Goal: Check status: Check status

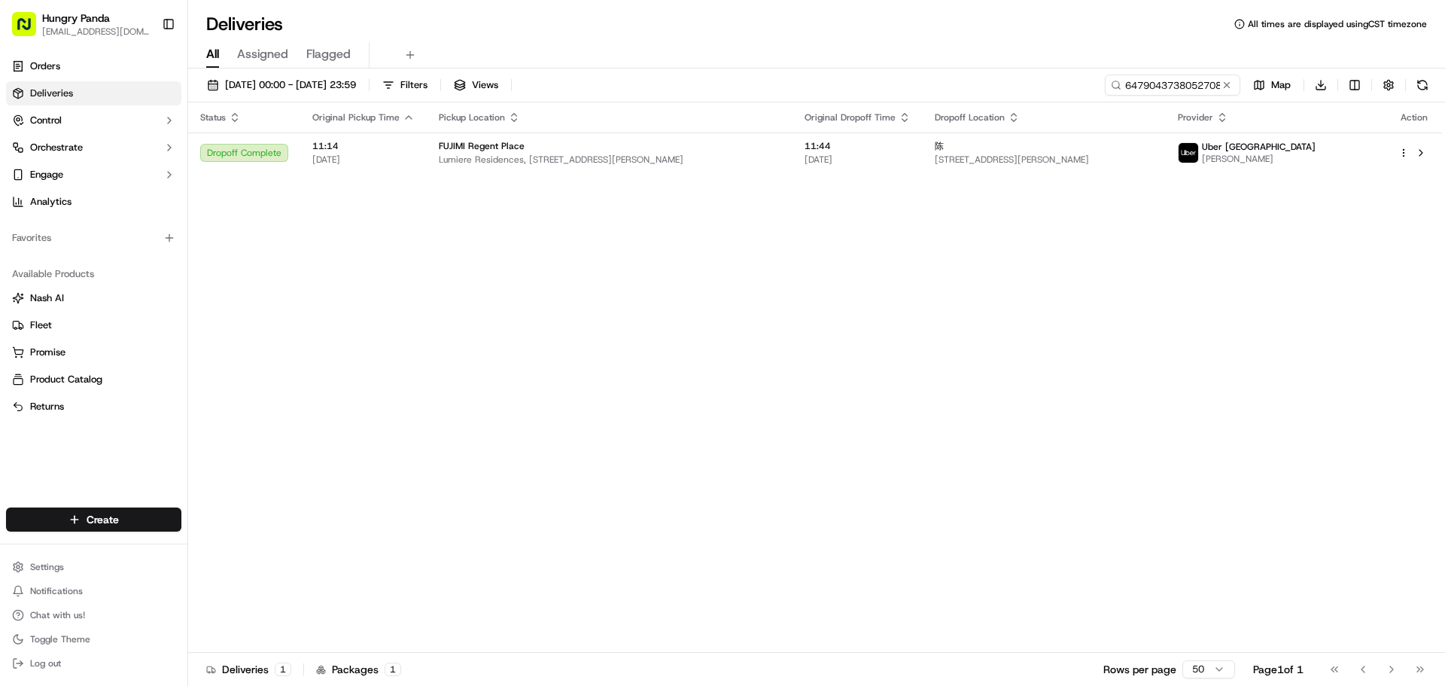
click at [1194, 71] on div "[DATE] 00:00 - [DATE] 23:59 Filters Views 6479043738052708541996 Map Download S…" at bounding box center [816, 378] width 1257 height 620
click at [1193, 78] on input "6479043738052708541996" at bounding box center [1150, 84] width 181 height 21
paste input "7772064998259737521065"
type input "7772064998259737521065"
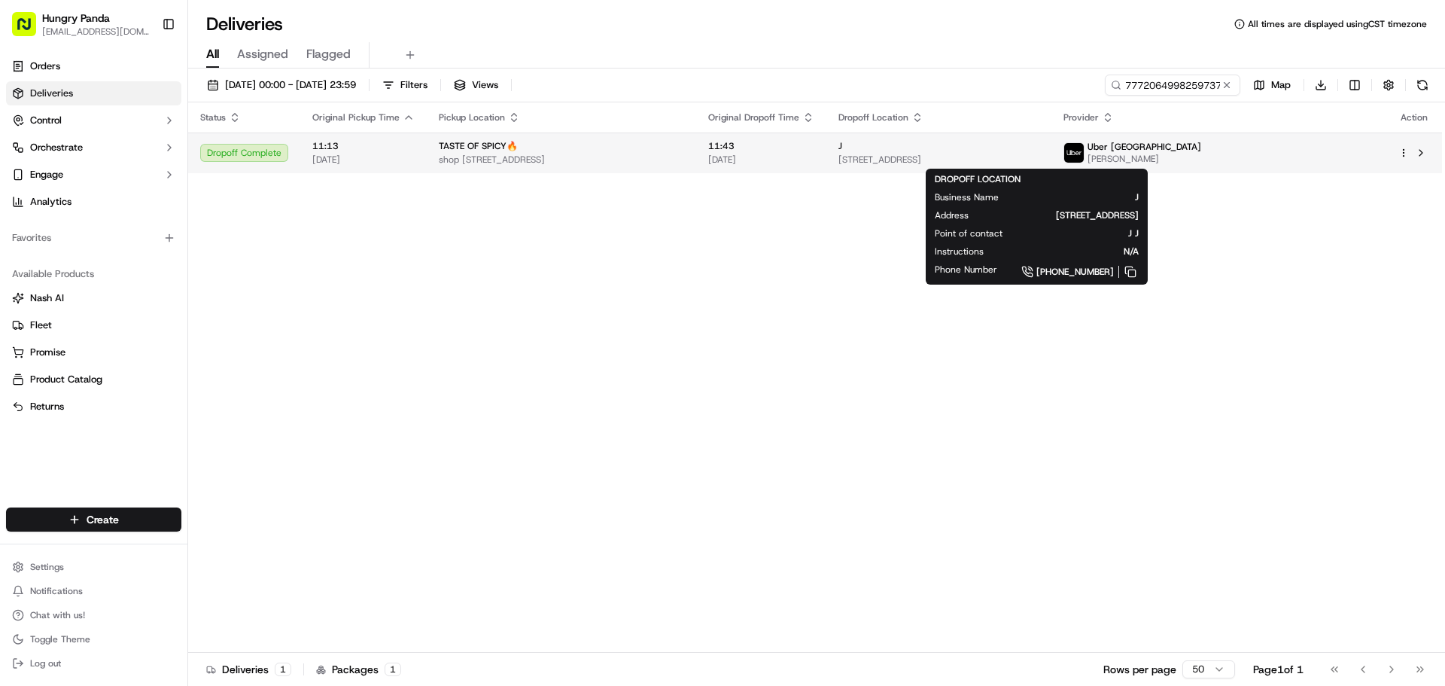
click at [1040, 163] on span "[STREET_ADDRESS]" at bounding box center [939, 160] width 202 height 12
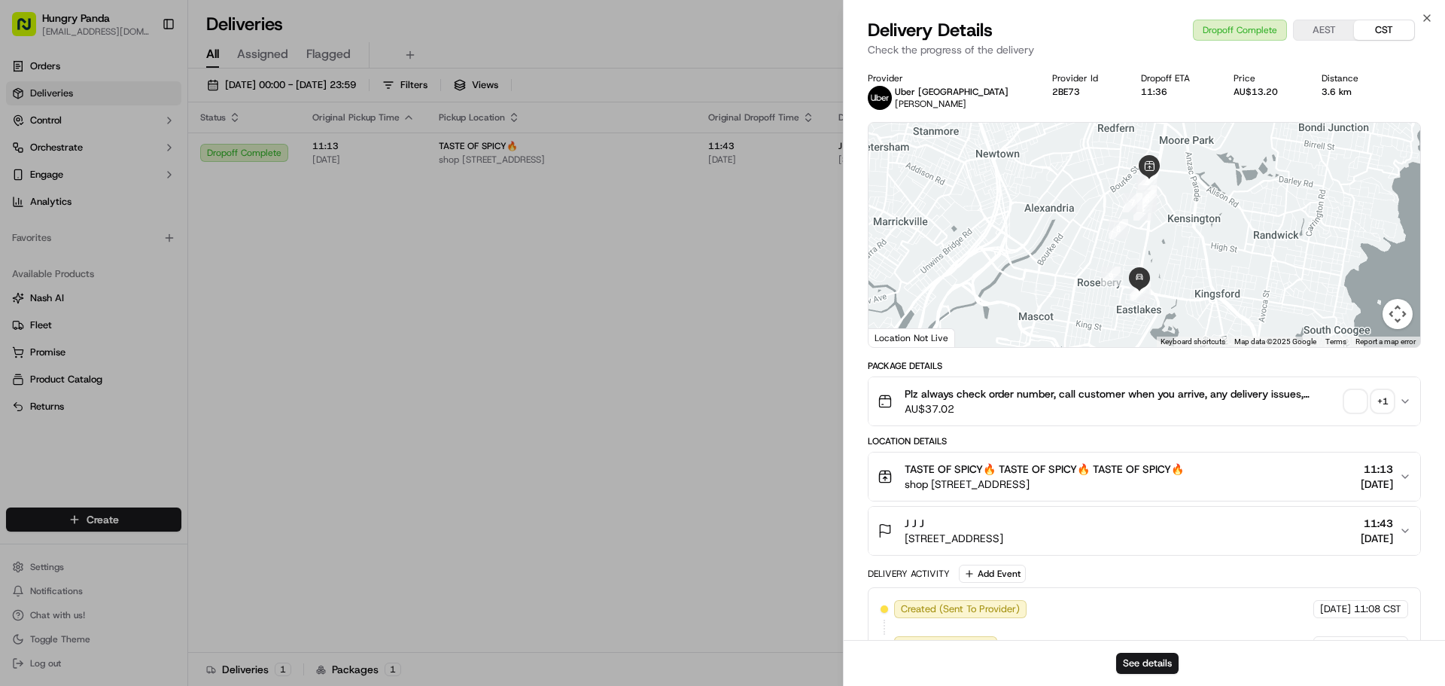
click at [1384, 398] on div "+ 1" at bounding box center [1382, 401] width 21 height 21
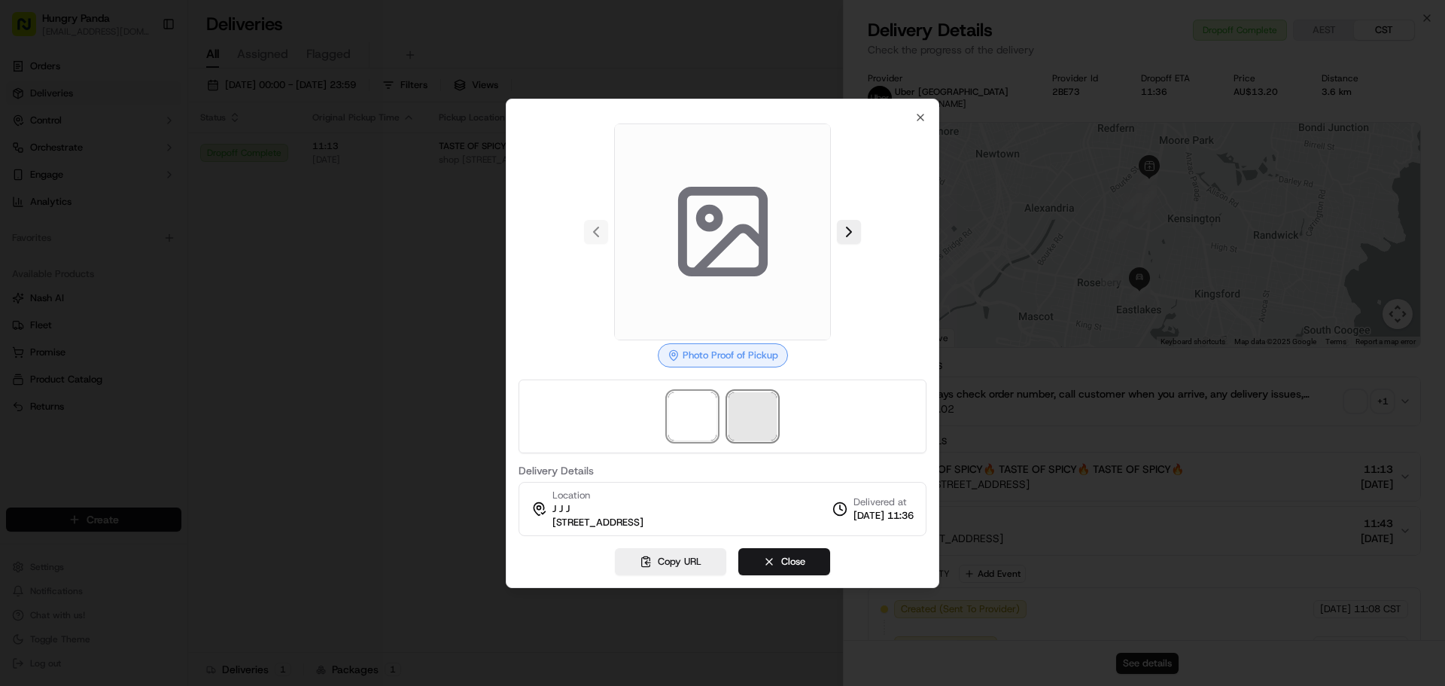
click at [755, 420] on span at bounding box center [752, 416] width 48 height 48
